Goal: Find specific page/section: Find specific page/section

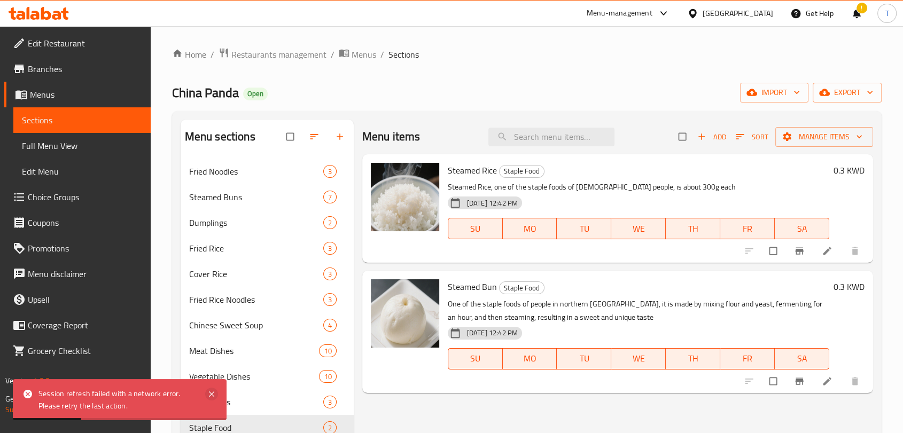
click at [210, 394] on icon at bounding box center [211, 394] width 13 height 13
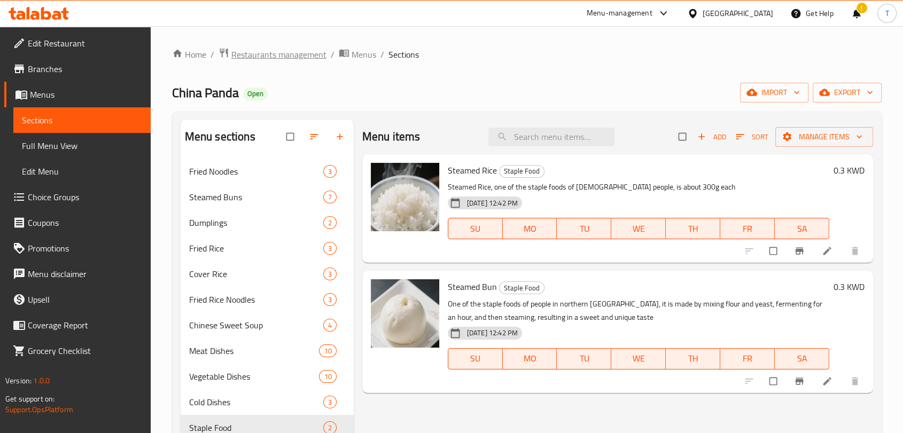
click at [309, 56] on span "Restaurants management" at bounding box center [278, 54] width 95 height 13
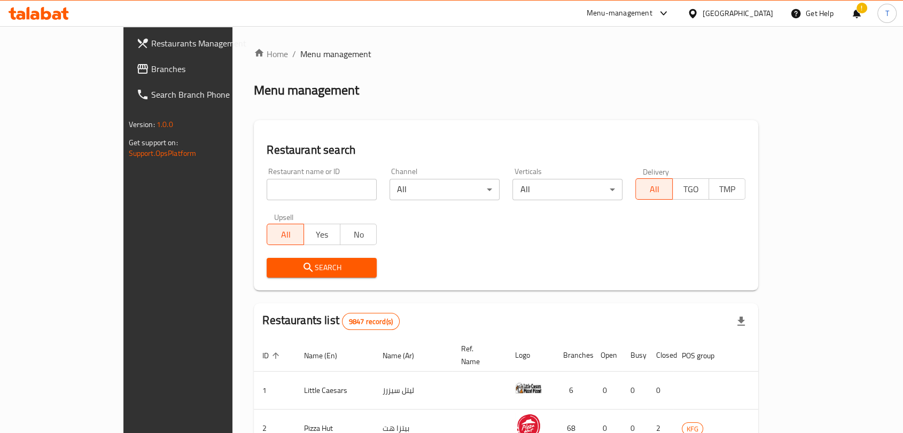
click at [294, 188] on input "search" at bounding box center [322, 189] width 110 height 21
click at [271, 189] on input "search" at bounding box center [322, 189] width 110 height 21
click button "Search" at bounding box center [322, 268] width 110 height 20
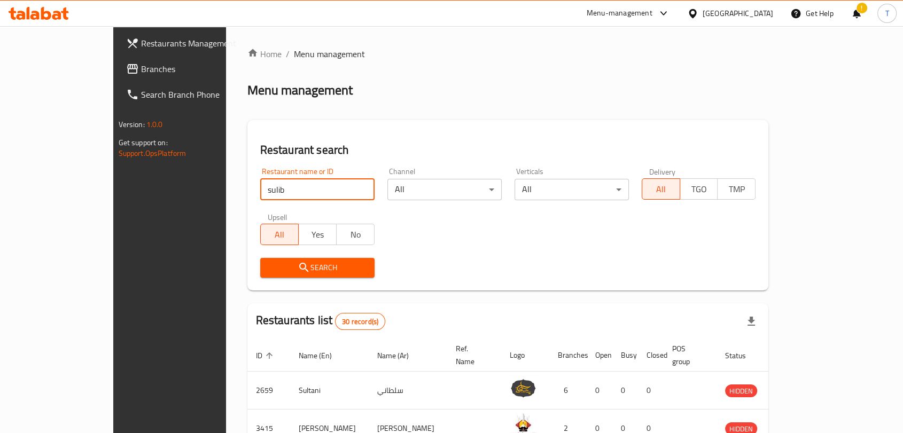
type input "sulib"
click button "Search" at bounding box center [317, 268] width 114 height 20
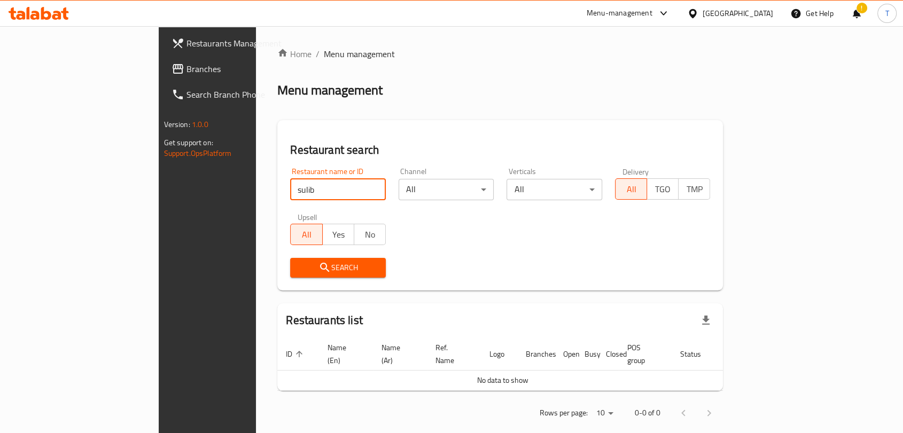
click at [295, 189] on input "sulib" at bounding box center [338, 189] width 96 height 21
click at [333, 194] on input "sulib" at bounding box center [338, 189] width 96 height 21
click at [332, 191] on input "sulib" at bounding box center [338, 189] width 96 height 21
type input "doha"
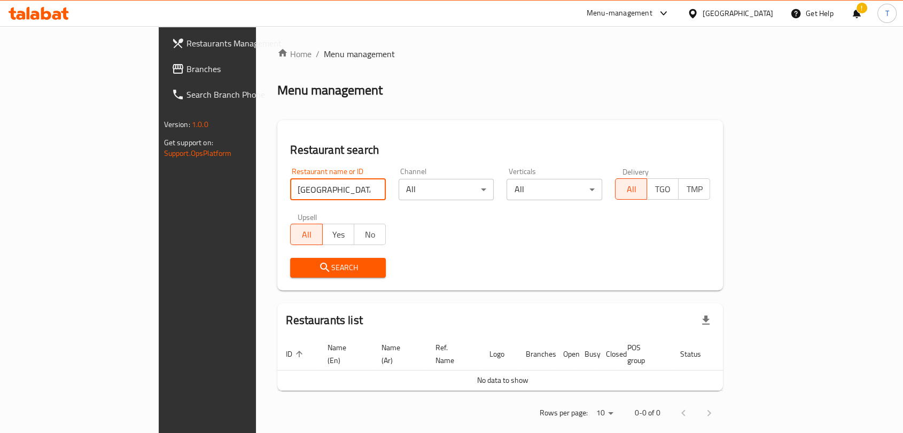
click button "Search" at bounding box center [338, 268] width 96 height 20
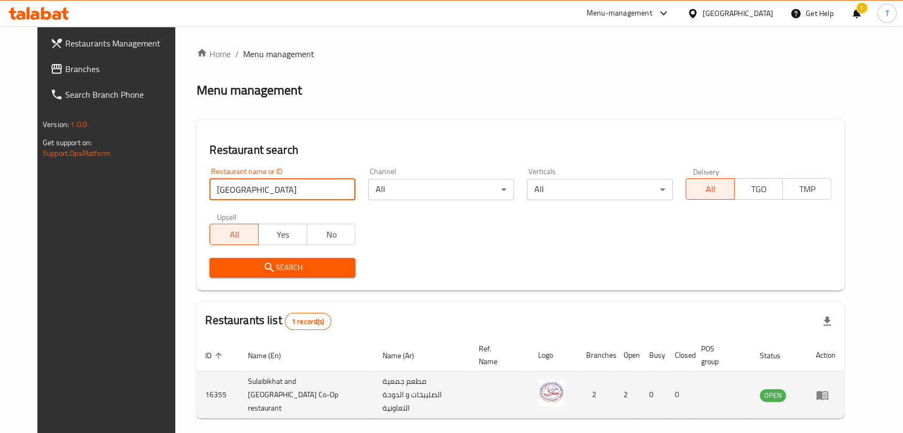
click at [239, 390] on td "Sulaibikhat and Doha Co-Op restaurant" at bounding box center [306, 395] width 135 height 47
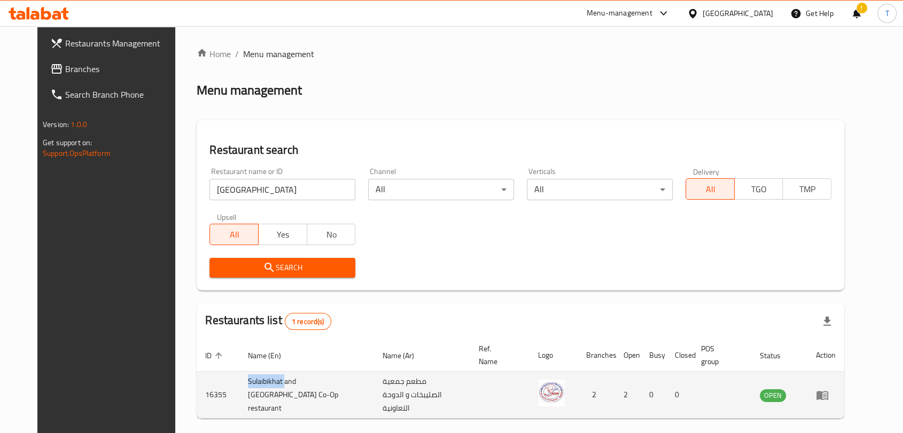
click at [239, 386] on td "Sulaibikhat and Doha Co-Op restaurant" at bounding box center [306, 395] width 135 height 47
click at [264, 399] on td "Sulaibikhat and Doha Co-Op restaurant" at bounding box center [306, 395] width 135 height 47
drag, startPoint x: 255, startPoint y: 399, endPoint x: 222, endPoint y: 386, distance: 35.3
click at [239, 386] on td "Sulaibikhat and Doha Co-Op restaurant" at bounding box center [306, 395] width 135 height 47
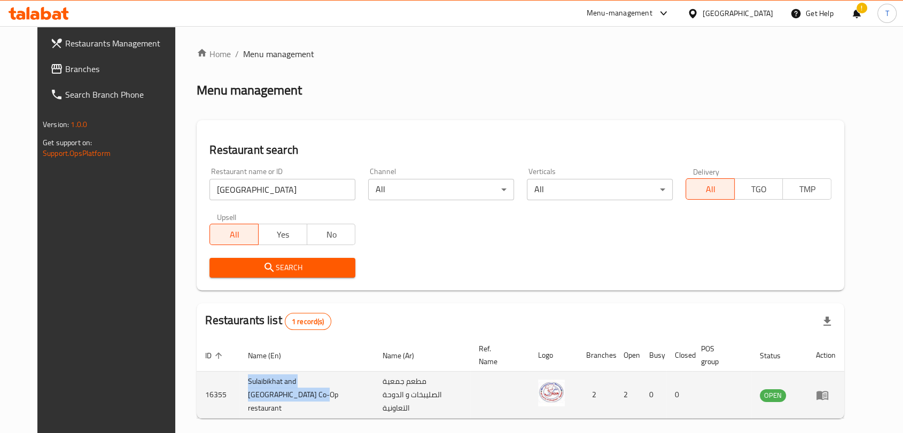
copy td "Sulaibikhat and Doha Co-Op restaurant"
click at [197, 392] on td "16355" at bounding box center [218, 395] width 43 height 47
click at [197, 391] on td "16355" at bounding box center [218, 395] width 43 height 47
copy td "16355"
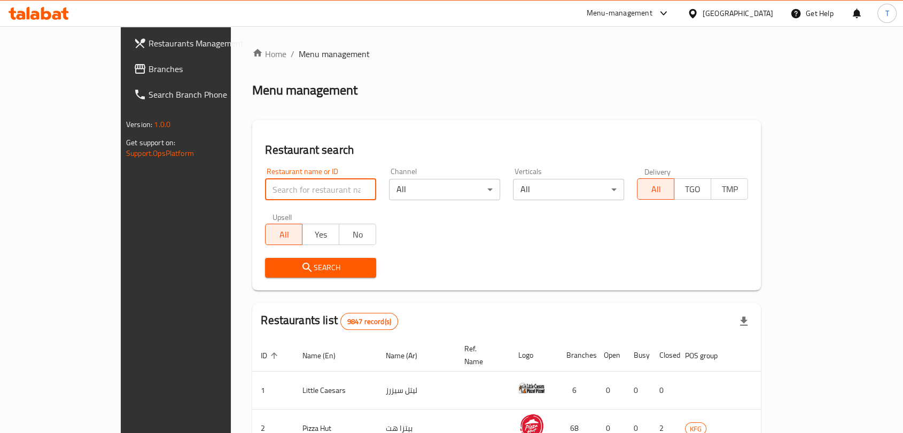
click at [340, 183] on input "search" at bounding box center [320, 189] width 111 height 21
type input "China Panda"
click at [308, 273] on span "Search" at bounding box center [321, 267] width 94 height 13
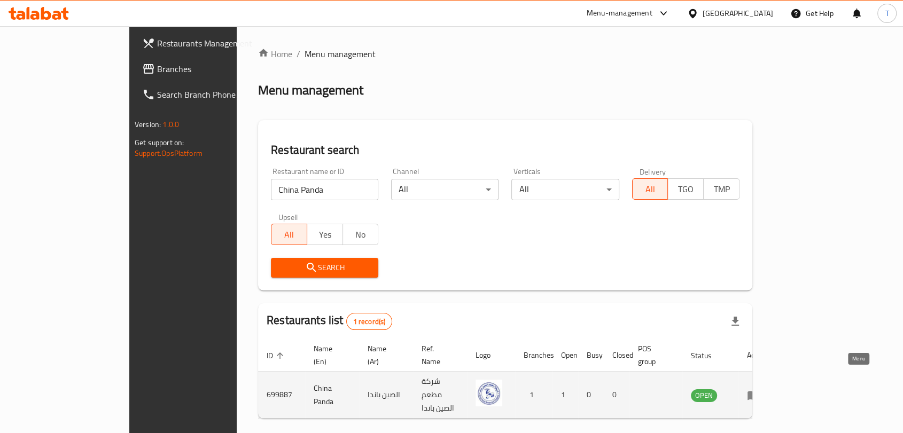
click at [759, 391] on icon "enhanced table" at bounding box center [753, 395] width 12 height 9
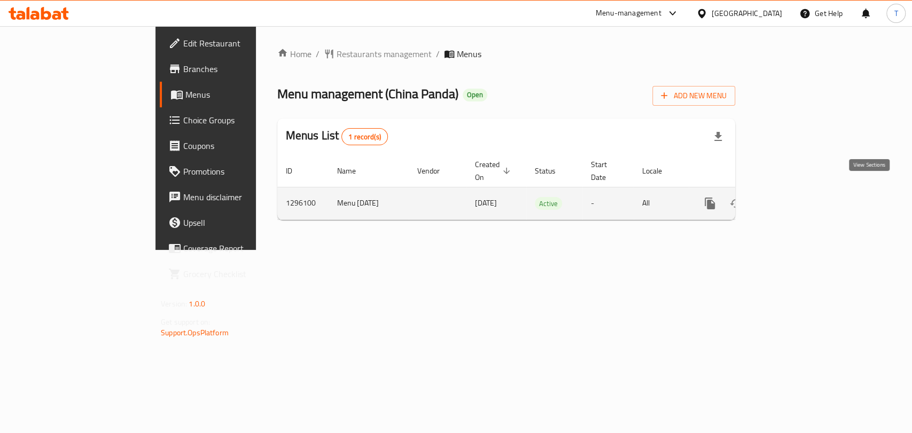
click at [793, 197] on icon "enhanced table" at bounding box center [787, 203] width 13 height 13
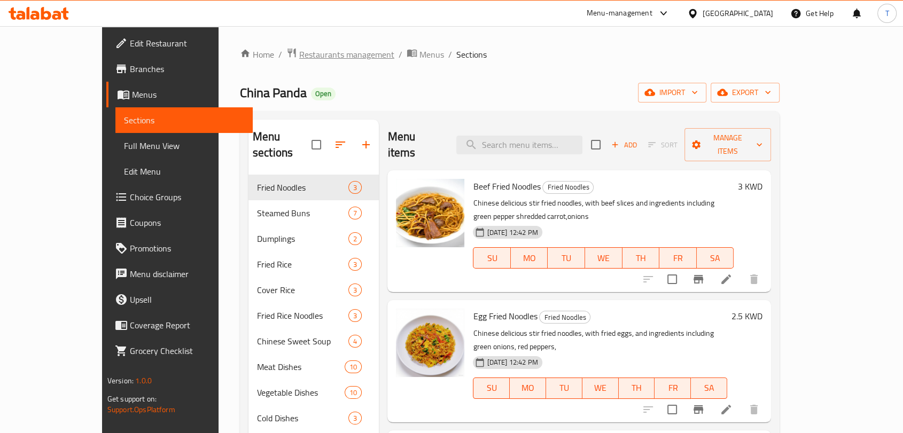
click at [299, 56] on span "Restaurants management" at bounding box center [346, 54] width 95 height 13
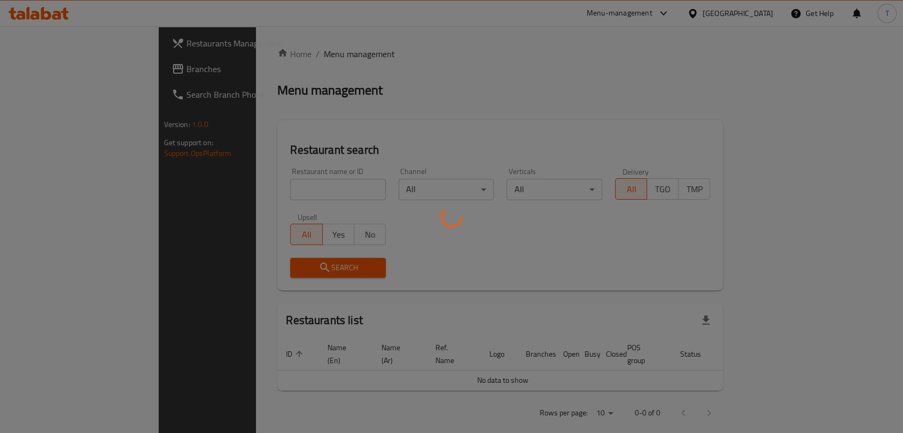
click at [261, 189] on div at bounding box center [451, 216] width 903 height 433
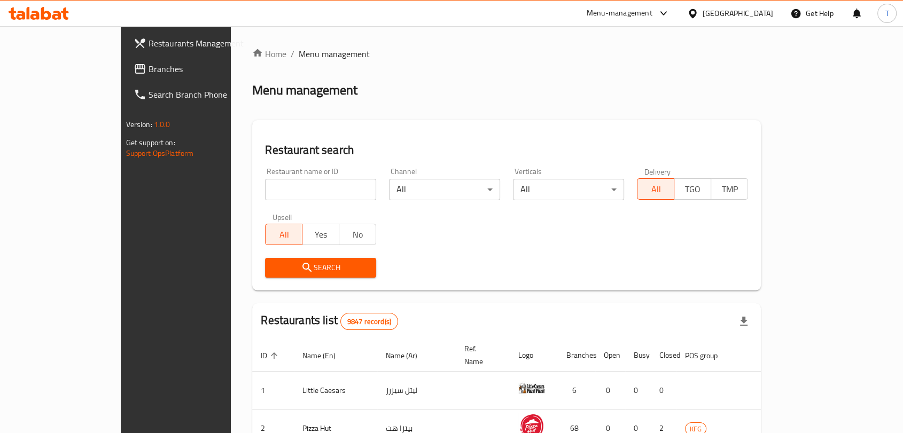
click at [265, 189] on input "search" at bounding box center [320, 189] width 111 height 21
type input "China Panda"
click button "Search" at bounding box center [320, 268] width 111 height 20
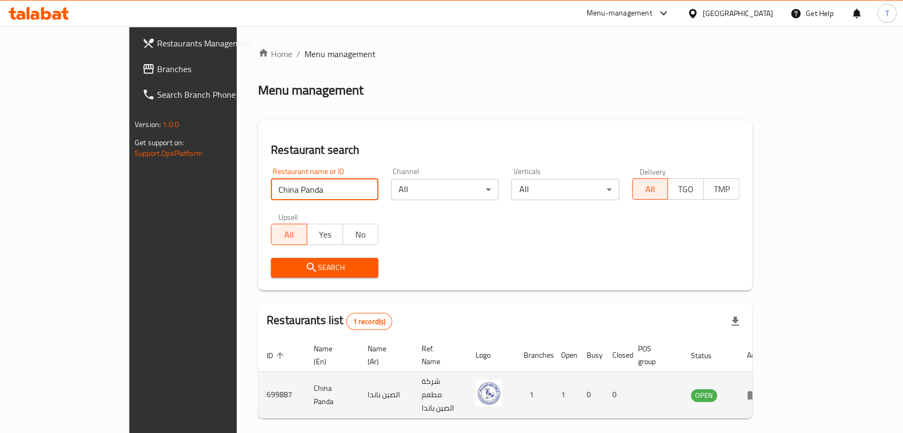
click at [258, 380] on td "699887" at bounding box center [281, 395] width 47 height 47
copy td "699887"
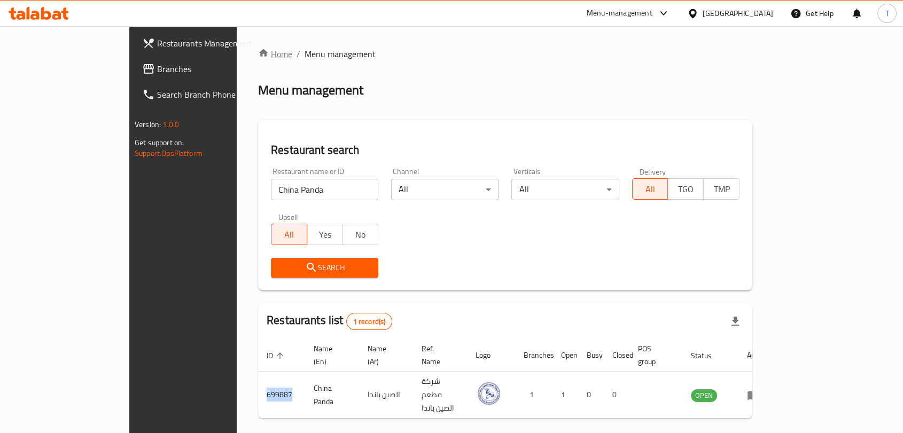
click at [258, 56] on link "Home" at bounding box center [275, 54] width 34 height 13
